Goal: Communication & Community: Answer question/provide support

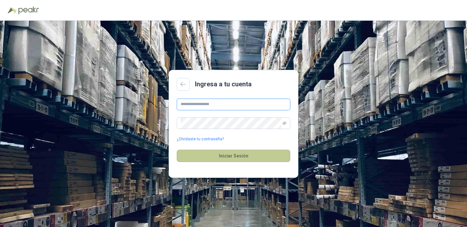
type input "**********"
click at [221, 156] on button "Iniciar Sesión" at bounding box center [233, 156] width 113 height 12
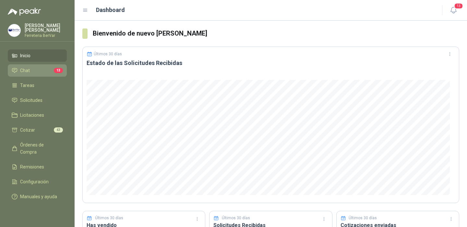
click at [40, 69] on li "Chat 13" at bounding box center [37, 70] width 51 height 7
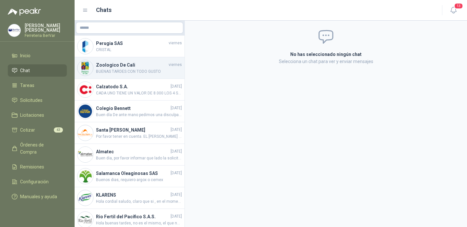
click at [126, 70] on span "BUENAS TARDES CON TODO GUSTO" at bounding box center [139, 72] width 86 height 6
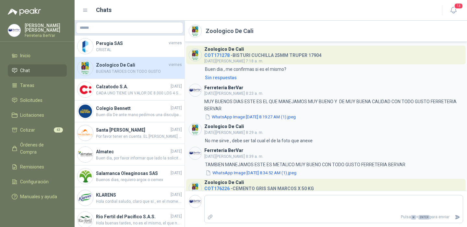
scroll to position [73, 0]
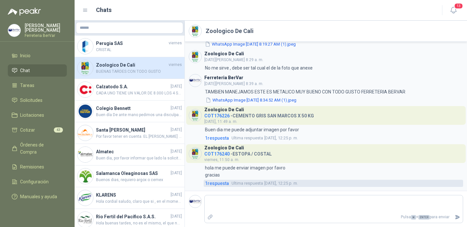
click at [221, 182] on span "1 respuesta" at bounding box center [217, 183] width 24 height 7
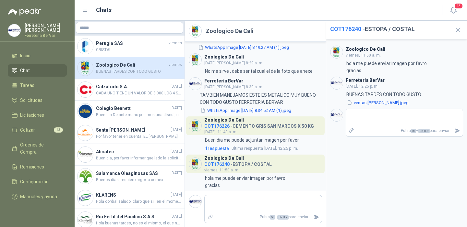
scroll to position [91, 0]
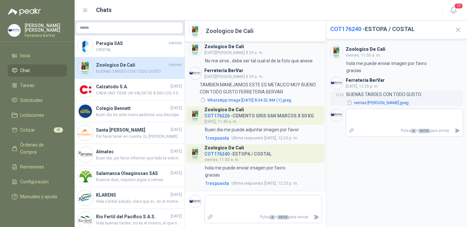
click at [368, 105] on button "ventas [PERSON_NAME].jpeg" at bounding box center [377, 102] width 63 height 7
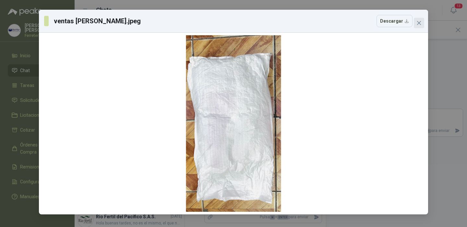
click at [420, 23] on icon "close" at bounding box center [418, 22] width 5 height 5
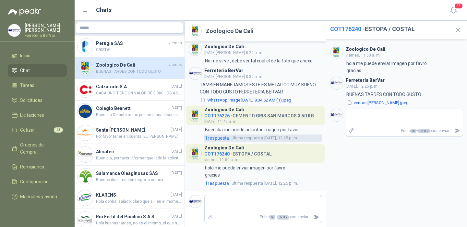
click at [212, 139] on span "1 respuesta" at bounding box center [217, 138] width 24 height 7
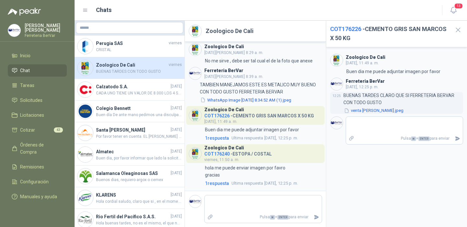
click at [359, 110] on button "venta [PERSON_NAME].jpeg" at bounding box center [373, 111] width 61 height 7
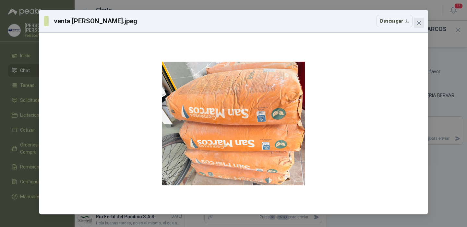
click at [418, 23] on icon "close" at bounding box center [418, 22] width 5 height 5
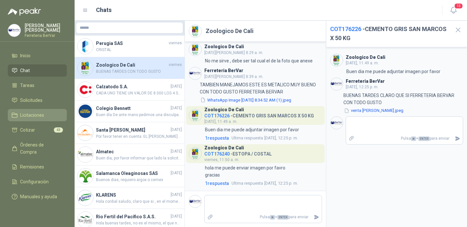
click at [36, 118] on link "Licitaciones" at bounding box center [37, 115] width 59 height 12
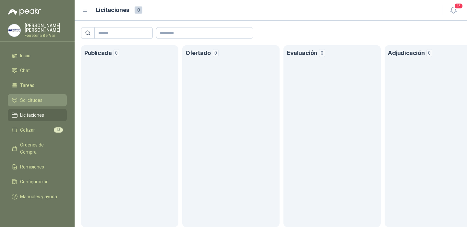
click at [25, 99] on span "Solicitudes" at bounding box center [31, 100] width 22 height 7
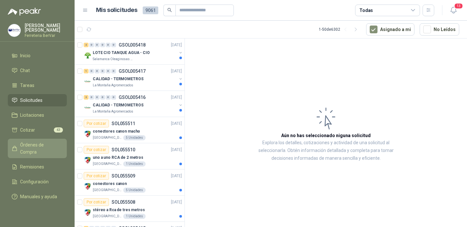
click at [43, 145] on span "Órdenes de Compra" at bounding box center [40, 149] width 41 height 14
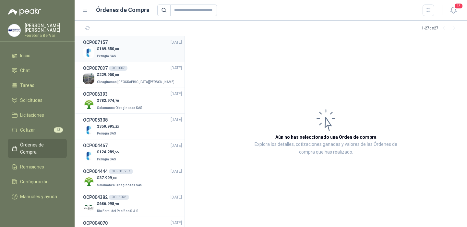
click at [122, 51] on div "$ 169.850 ,00 Perugia SAS" at bounding box center [132, 52] width 99 height 13
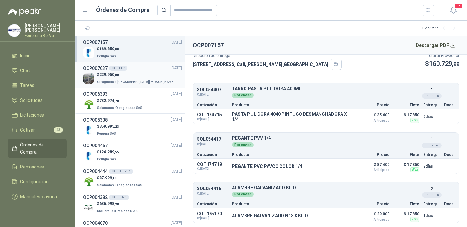
click at [136, 79] on p "Oleaginosas [GEOGRAPHIC_DATA][PERSON_NAME]" at bounding box center [136, 81] width 79 height 7
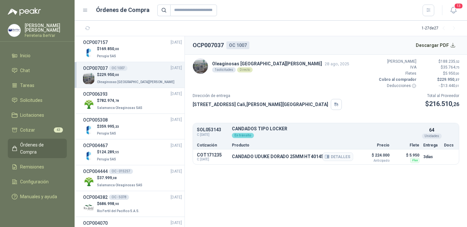
click at [262, 156] on p "CANDADO UDUKE DORADO 25MM HT40145" at bounding box center [280, 157] width 97 height 6
click at [282, 157] on p "CANDADO UDUKE DORADO 25MM HT40145" at bounding box center [280, 157] width 97 height 6
click at [214, 156] on p "COT171235" at bounding box center [212, 155] width 31 height 5
click at [112, 100] on span "782.974 ,78" at bounding box center [109, 101] width 20 height 5
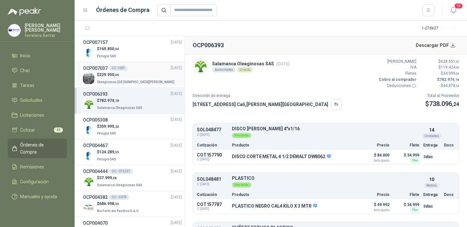
click at [144, 74] on div "$ 229.950 ,00 Oleaginosas [GEOGRAPHIC_DATA][PERSON_NAME]" at bounding box center [132, 78] width 99 height 13
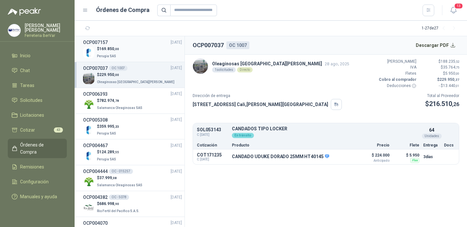
click at [138, 49] on div "$ 169.850 ,00 Perugia SAS" at bounding box center [132, 52] width 99 height 13
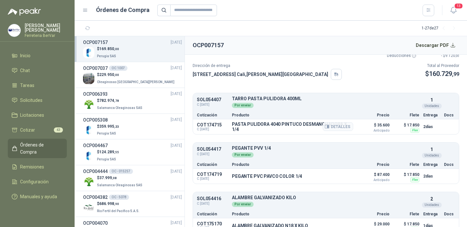
scroll to position [40, 0]
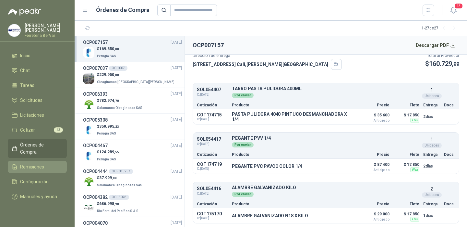
click at [40, 164] on span "Remisiones" at bounding box center [32, 167] width 24 height 7
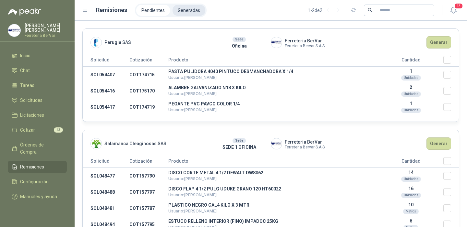
click at [187, 9] on li "Generadas" at bounding box center [188, 10] width 33 height 11
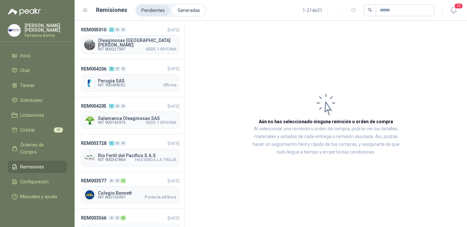
click at [154, 11] on li "Pendientes" at bounding box center [153, 10] width 34 height 11
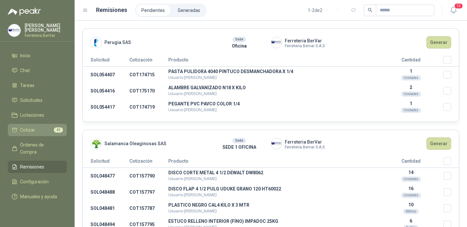
click at [31, 128] on span "Cotizar" at bounding box center [27, 130] width 15 height 7
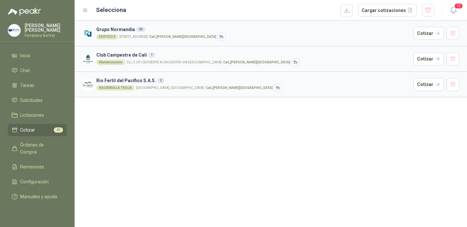
click at [247, 34] on div "EDIFICIO E [STREET_ADDRESS][PERSON_NAME]" at bounding box center [253, 37] width 314 height 8
click at [260, 35] on div "EDIFICIO E [STREET_ADDRESS][PERSON_NAME]" at bounding box center [253, 37] width 314 height 8
click at [31, 56] on li "Inicio" at bounding box center [37, 55] width 51 height 7
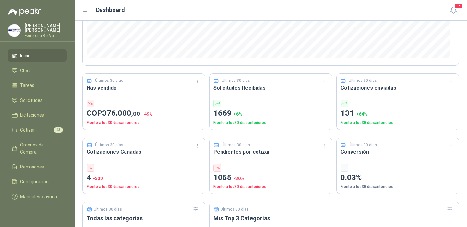
scroll to position [139, 0]
